Goal: Task Accomplishment & Management: Complete application form

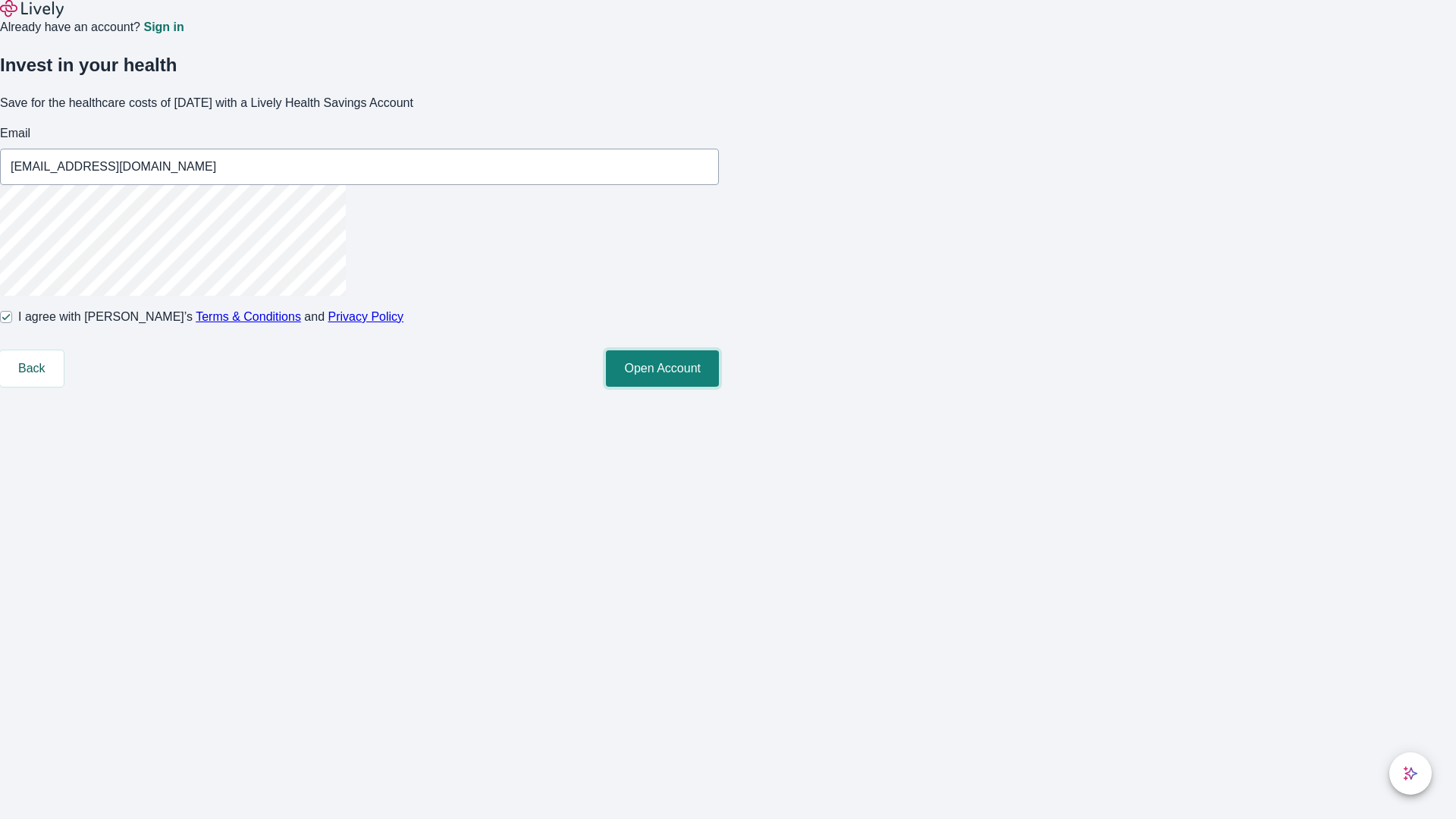
click at [719, 387] on button "Open Account" at bounding box center [662, 369] width 113 height 36
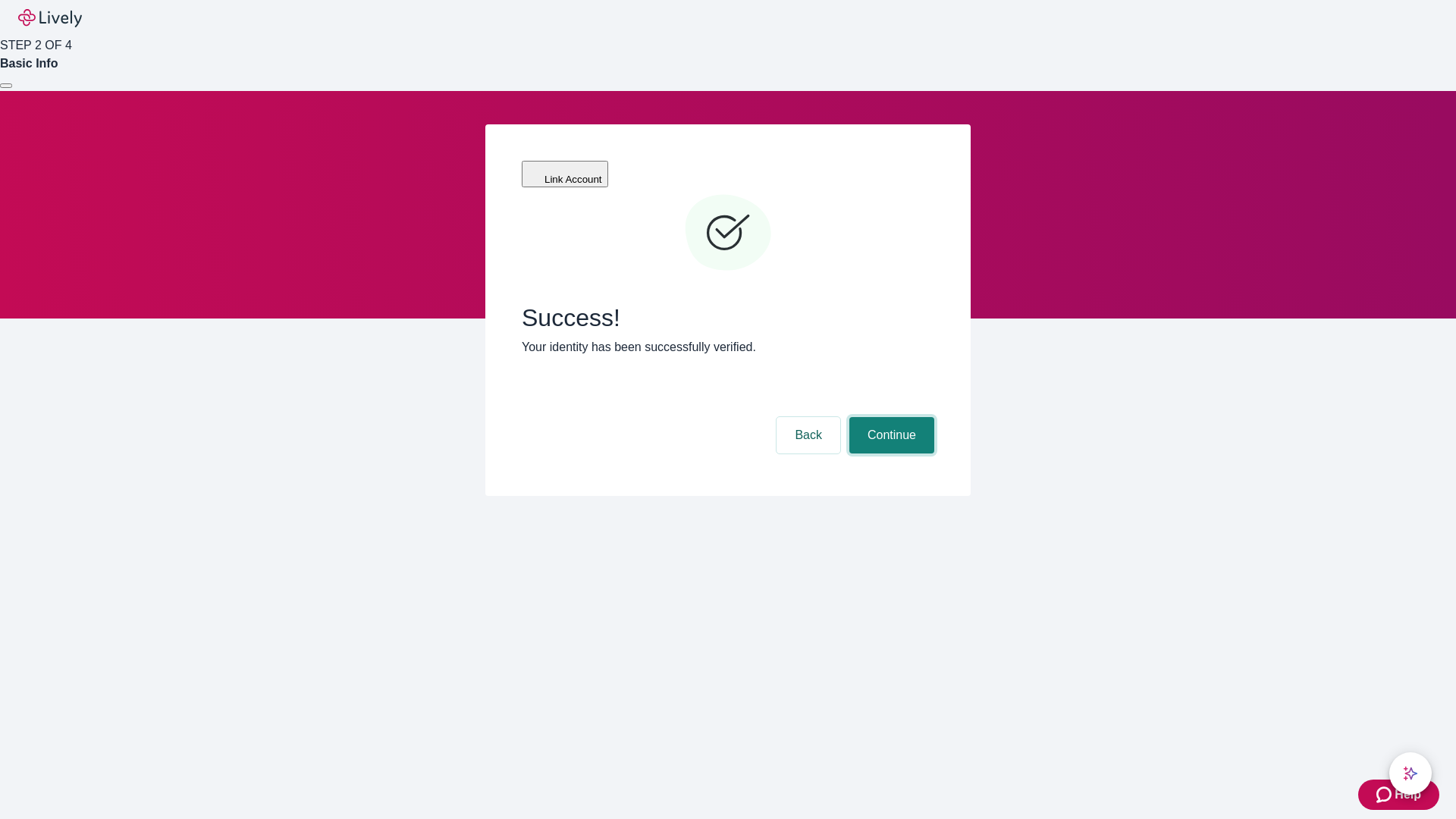
click at [890, 417] on button "Continue" at bounding box center [891, 435] width 85 height 36
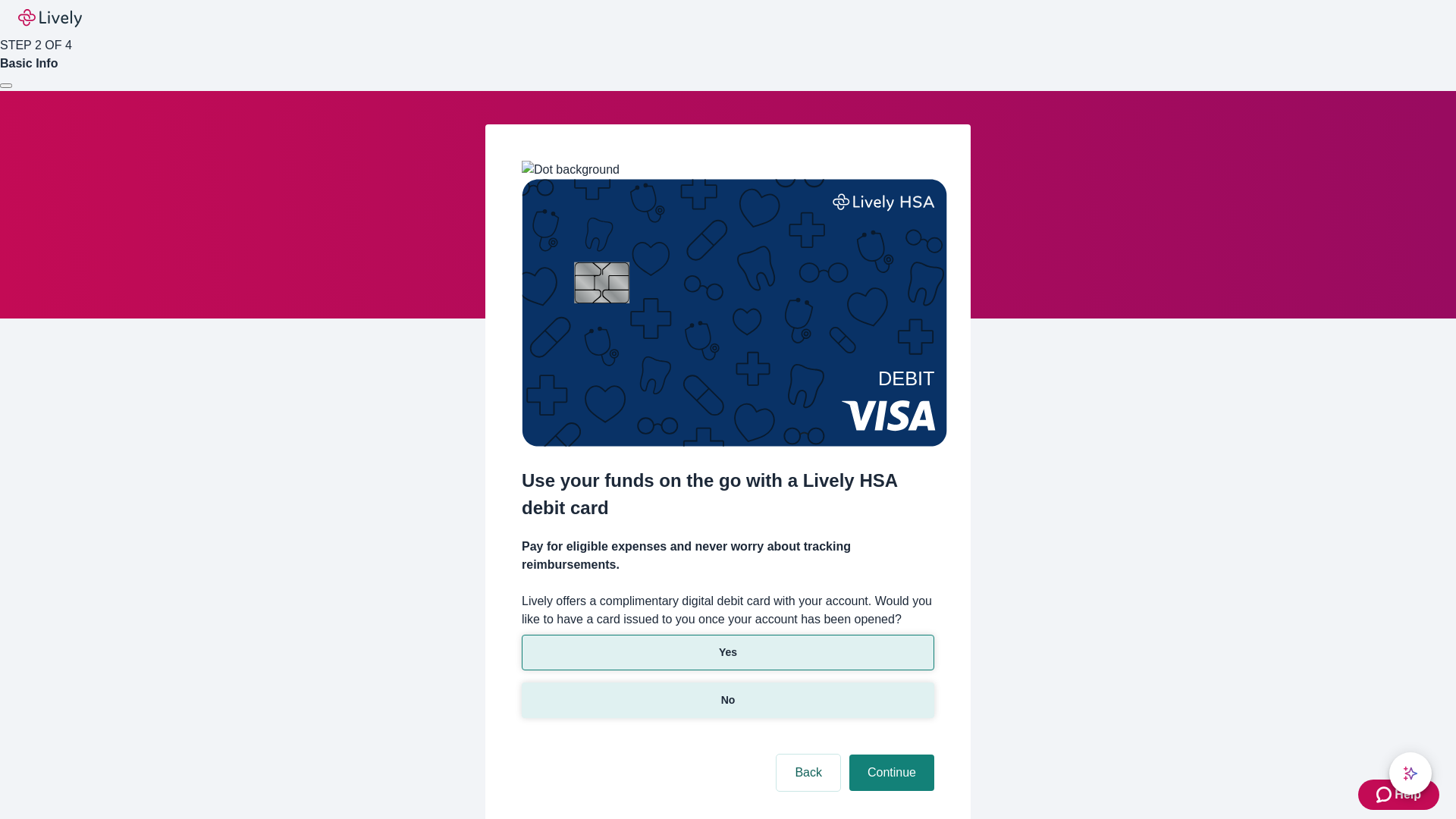
click at [727, 692] on p "No" at bounding box center [729, 700] width 14 height 16
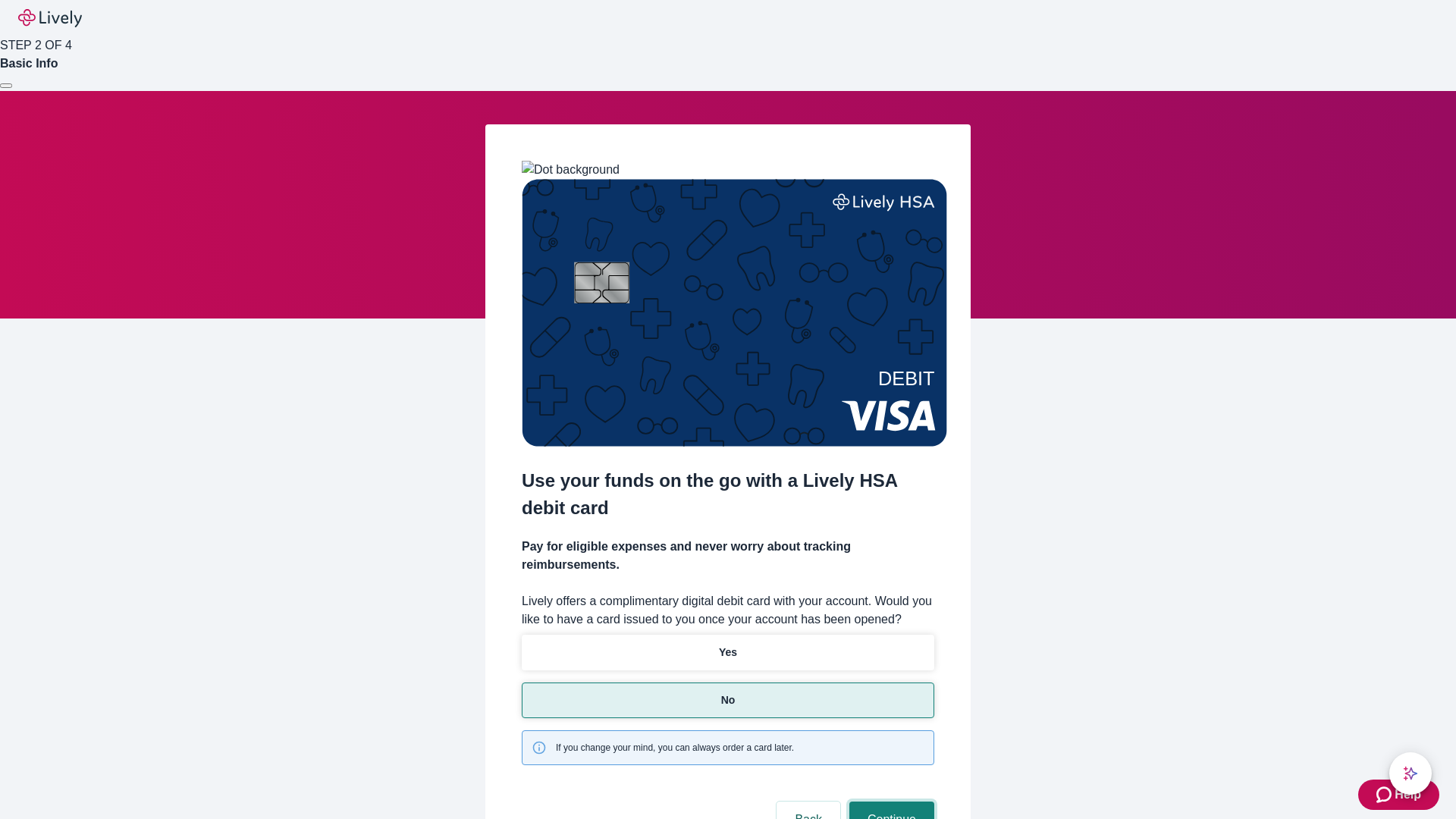
click at [890, 802] on button "Continue" at bounding box center [891, 820] width 85 height 36
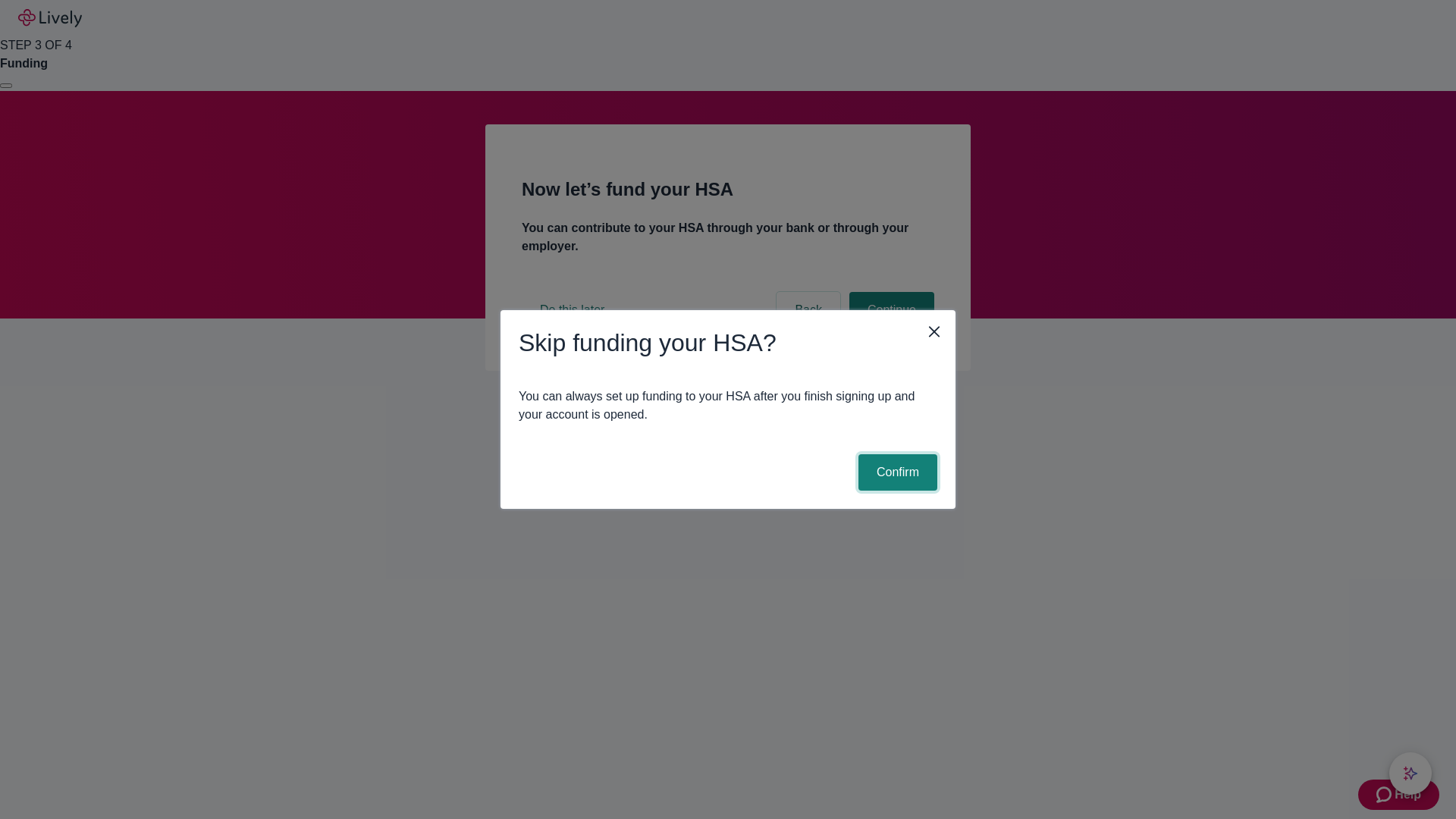
click at [895, 473] on button "Confirm" at bounding box center [898, 473] width 79 height 36
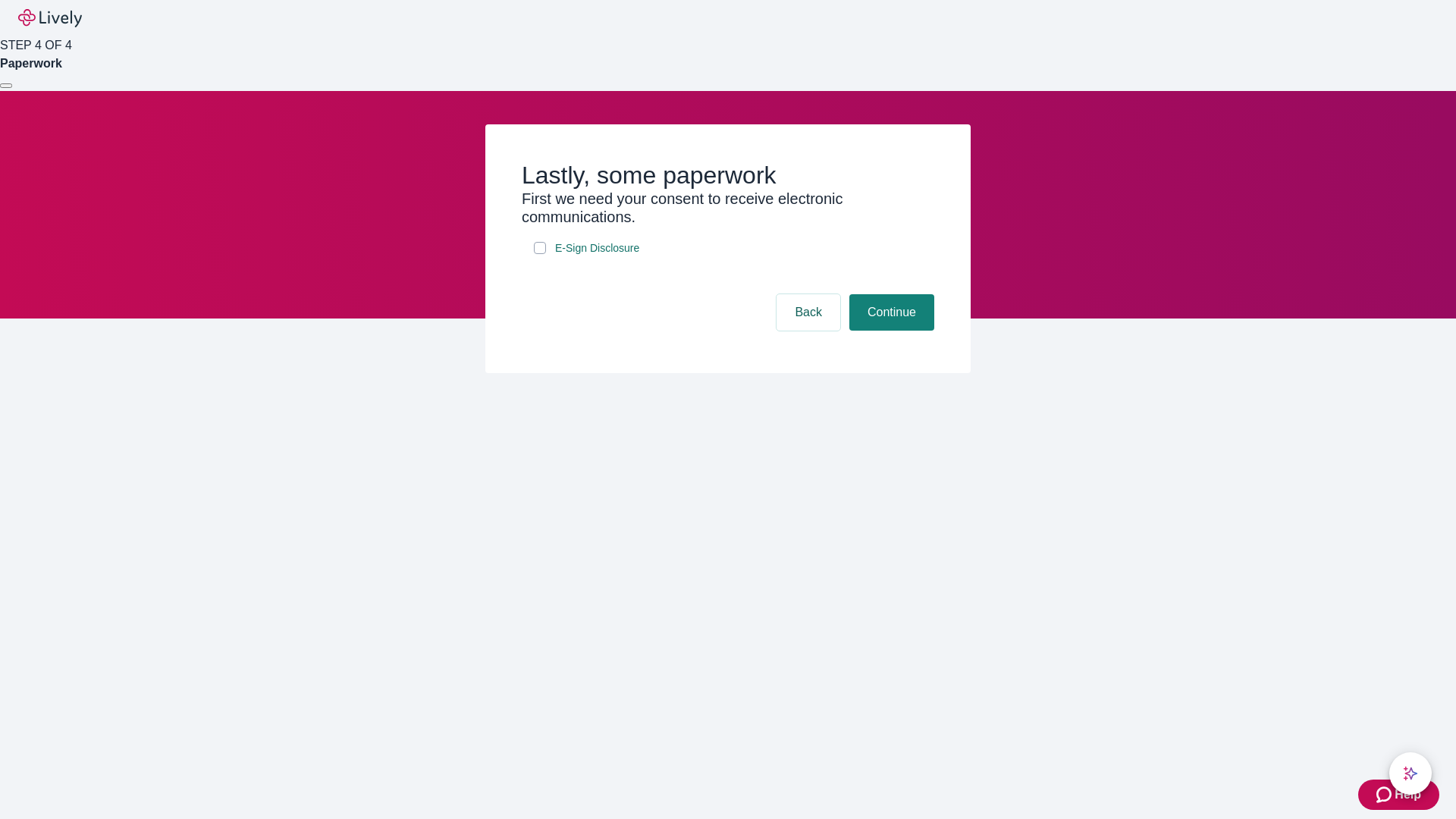
click at [540, 254] on input "E-Sign Disclosure" at bounding box center [539, 247] width 12 height 12
checkbox input "true"
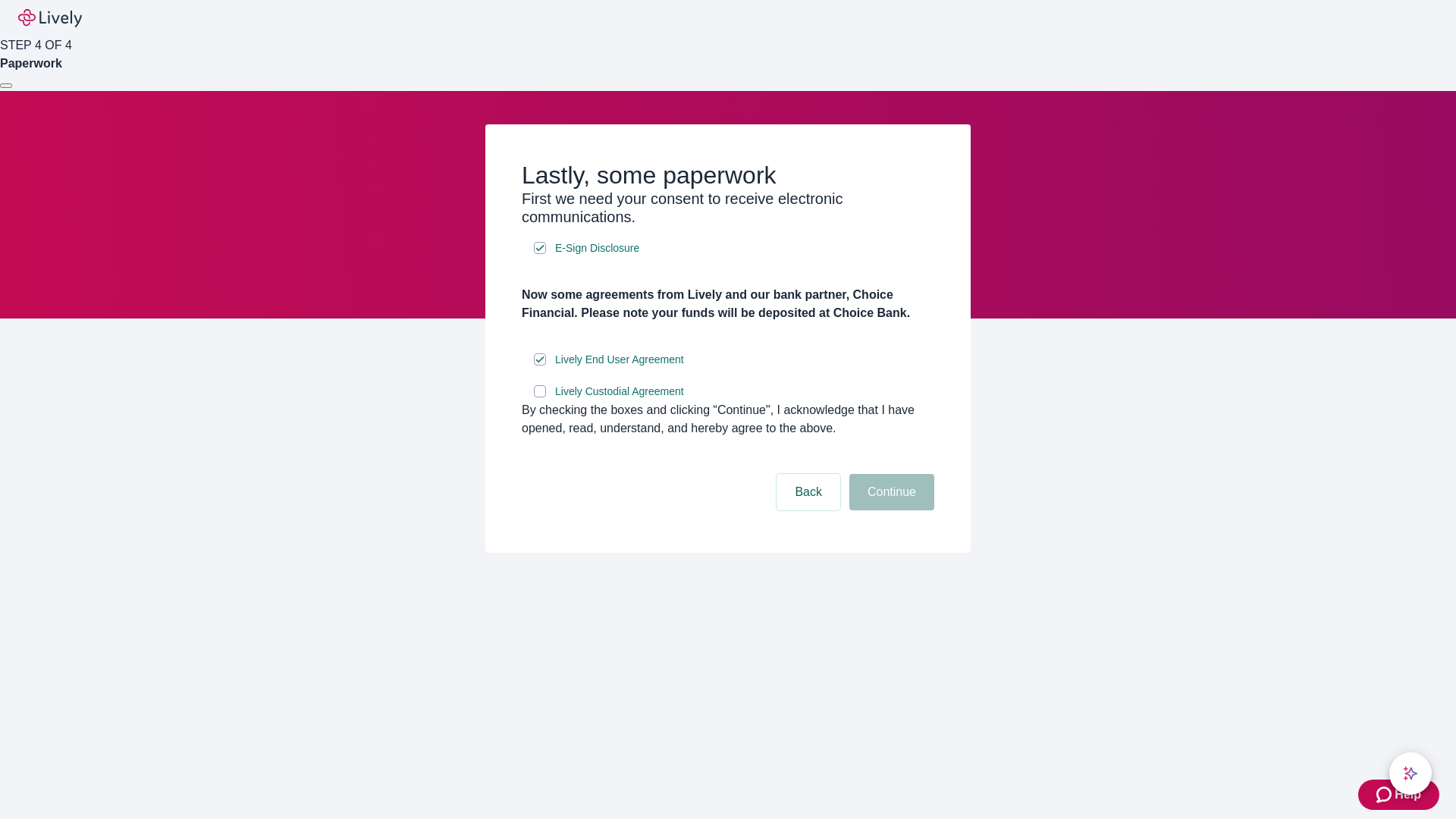
click at [540, 397] on input "Lively Custodial Agreement" at bounding box center [539, 391] width 12 height 12
checkbox input "true"
click at [890, 511] on button "Continue" at bounding box center [891, 492] width 85 height 36
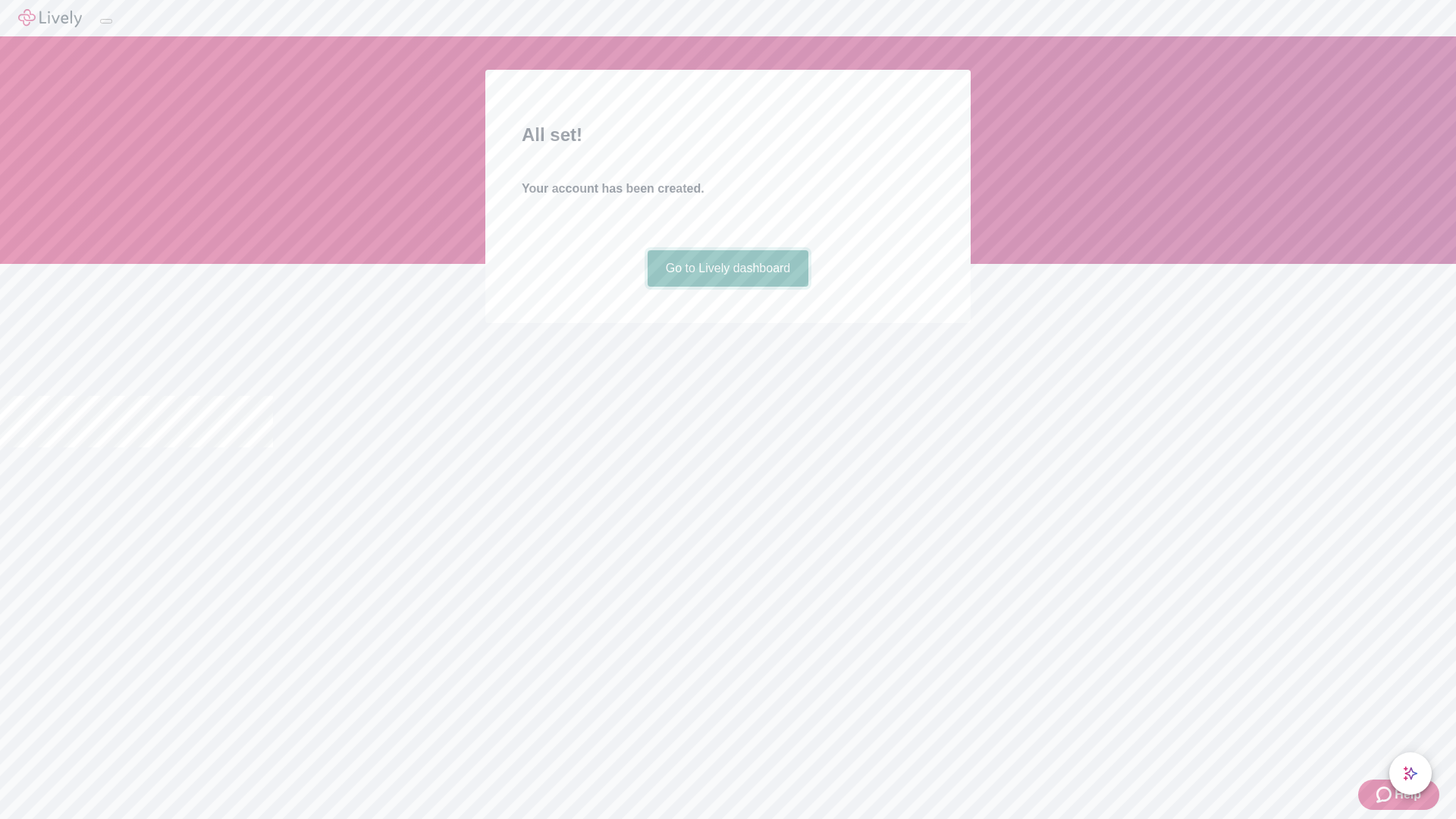
click at [727, 287] on link "Go to Lively dashboard" at bounding box center [729, 269] width 162 height 36
